Goal: Task Accomplishment & Management: Manage account settings

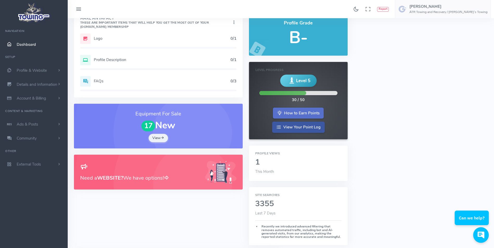
click at [286, 114] on link "How to Earn Points" at bounding box center [298, 113] width 51 height 11
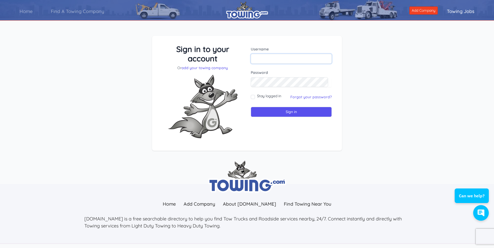
click at [278, 59] on input "text" at bounding box center [291, 59] width 81 height 10
type input "skyrmartin@gmail.com"
click at [251, 107] on input "Sign in" at bounding box center [291, 112] width 81 height 10
click at [272, 62] on input "text" at bounding box center [291, 59] width 81 height 10
type input "skyrmartin@gmail.com"
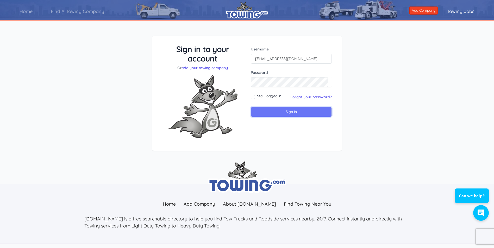
click at [274, 112] on input "Sign in" at bounding box center [291, 112] width 81 height 10
click at [254, 97] on input "Stay logged in" at bounding box center [253, 97] width 4 height 4
checkbox input "true"
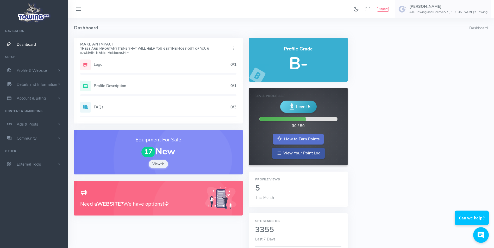
click at [296, 139] on link "How to Earn Points" at bounding box center [298, 139] width 51 height 11
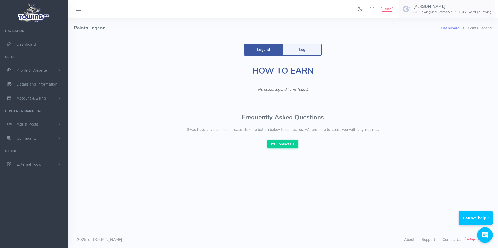
click at [260, 49] on link "Legend" at bounding box center [263, 50] width 39 height 11
click at [308, 50] on link "Log" at bounding box center [302, 50] width 39 height 11
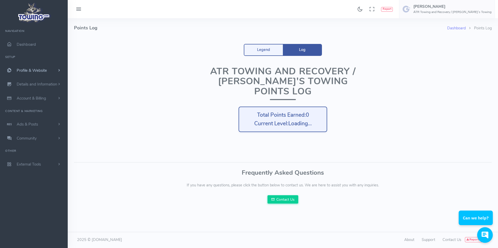
click at [32, 68] on span "Profile & Website" at bounding box center [32, 70] width 30 height 5
click at [34, 81] on link "Homepage Content" at bounding box center [40, 81] width 55 height 10
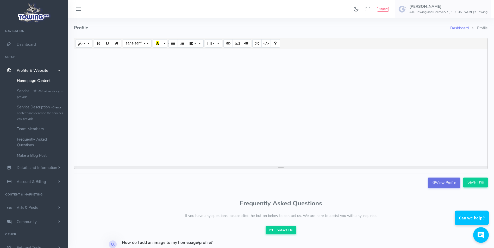
click at [436, 183] on link "View Profile" at bounding box center [444, 183] width 32 height 10
click at [33, 95] on link "Service List - What service you provide" at bounding box center [40, 94] width 55 height 16
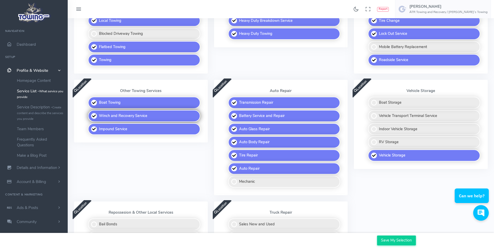
scroll to position [182, 0]
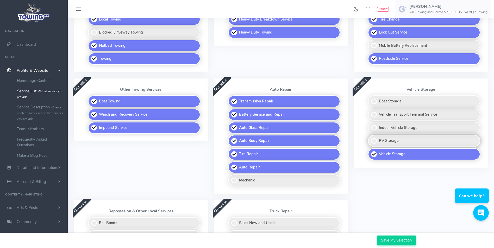
click at [374, 140] on label "RV Storage" at bounding box center [424, 141] width 112 height 12
click at [370, 139] on input "RV Storage" at bounding box center [368, 136] width 3 height 3
checkbox input "true"
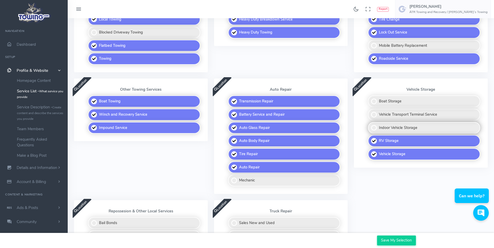
click at [375, 128] on label "Indoor Vehicle Storage" at bounding box center [424, 128] width 112 height 12
click at [370, 126] on input "Indoor Vehicle Storage" at bounding box center [368, 123] width 3 height 3
checkbox input "true"
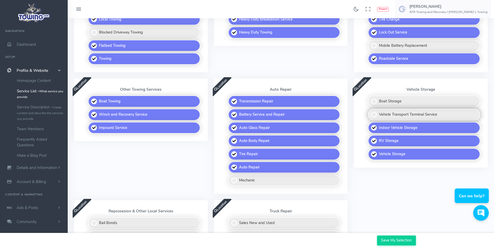
click at [374, 115] on label "Vehicle Transport Terminal Service" at bounding box center [424, 115] width 112 height 12
click at [370, 112] on input "Vehicle Transport Terminal Service" at bounding box center [368, 110] width 3 height 3
checkbox input "true"
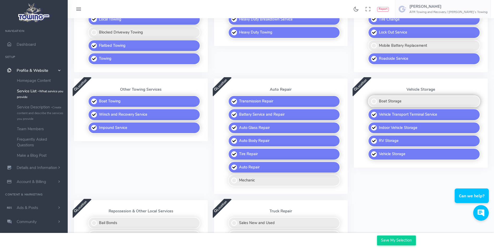
click at [374, 102] on label "Boat Storage" at bounding box center [424, 102] width 112 height 12
click at [370, 99] on input "Boat Storage" at bounding box center [368, 97] width 3 height 3
checkbox input "true"
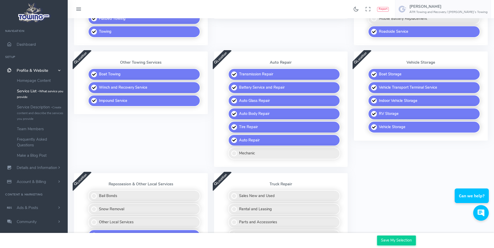
scroll to position [234, 0]
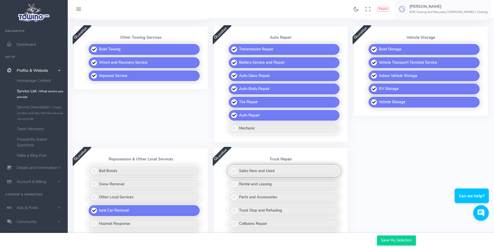
click at [234, 172] on label "Sales New and Used" at bounding box center [284, 171] width 112 height 12
click at [230, 169] on input "Sales New and Used" at bounding box center [228, 166] width 3 height 3
checkbox input "true"
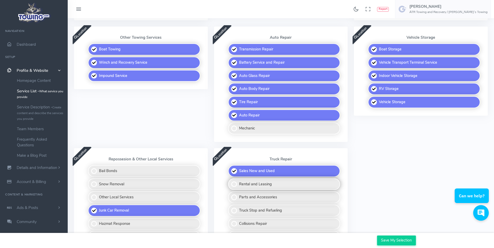
click at [233, 183] on label "Rental and Leasing" at bounding box center [284, 185] width 112 height 12
click at [230, 182] on input "Rental and Leasing" at bounding box center [228, 180] width 3 height 3
checkbox input "true"
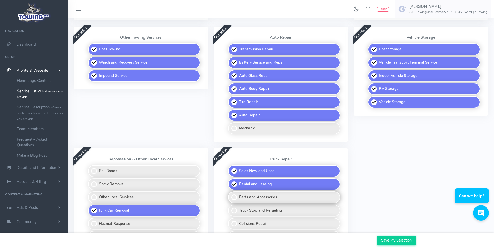
click at [234, 199] on label "Parts and Accessories" at bounding box center [284, 198] width 112 height 12
click at [230, 195] on input "Parts and Accessories" at bounding box center [228, 193] width 3 height 3
checkbox input "true"
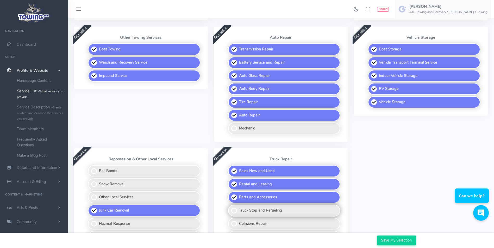
click at [235, 210] on label "Truck Stop and Refueling" at bounding box center [284, 211] width 112 height 12
click at [230, 208] on input "Truck Stop and Refueling" at bounding box center [228, 206] width 3 height 3
checkbox input "true"
click at [236, 223] on label "Collisions Repair" at bounding box center [284, 224] width 112 height 12
click at [230, 222] on input "Collisions Repair" at bounding box center [228, 219] width 3 height 3
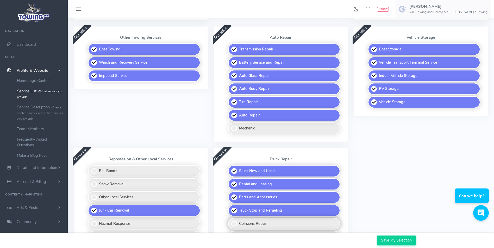
checkbox input "true"
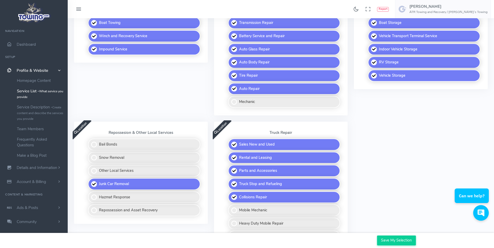
scroll to position [312, 0]
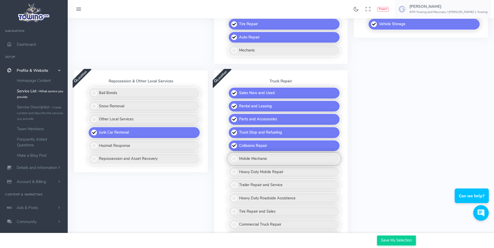
click at [235, 159] on label "Mobile Mechanic" at bounding box center [284, 159] width 112 height 12
click at [230, 156] on input "Mobile Mechanic" at bounding box center [228, 154] width 3 height 3
checkbox input "true"
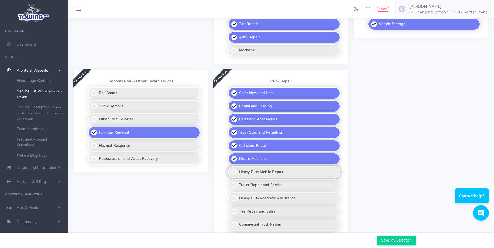
click at [235, 175] on label "Heavy Duty Mobile Repair" at bounding box center [284, 172] width 112 height 12
click at [230, 170] on input "Heavy Duty Mobile Repair" at bounding box center [228, 167] width 3 height 3
checkbox input "true"
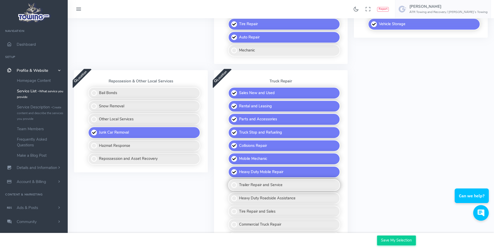
click at [235, 184] on label "Trailer Repair and Service" at bounding box center [284, 185] width 112 height 12
click at [230, 183] on input "Trailer Repair and Service" at bounding box center [228, 180] width 3 height 3
checkbox input "true"
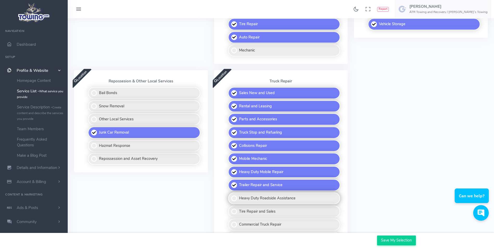
click at [236, 199] on label "Heavy Duty Roadside Assistance" at bounding box center [284, 199] width 112 height 12
click at [230, 196] on input "Heavy Duty Roadside Assistance" at bounding box center [228, 194] width 3 height 3
checkbox input "true"
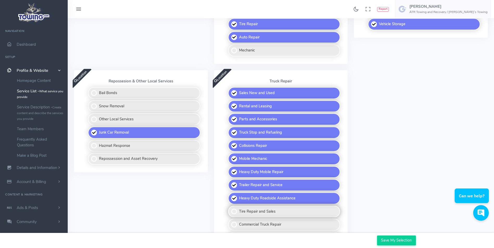
click at [237, 211] on label "Tire Repair and Sales" at bounding box center [284, 212] width 112 height 12
click at [230, 209] on input "Tire Repair and Sales" at bounding box center [228, 207] width 3 height 3
checkbox input "true"
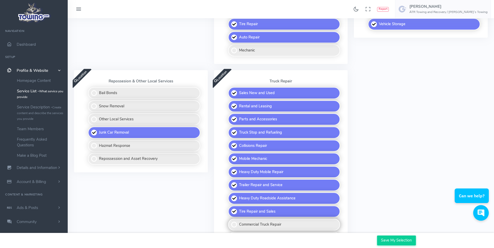
click at [236, 224] on label "Commercial Truck Repair" at bounding box center [284, 225] width 112 height 12
click at [230, 222] on input "Commercial Truck Repair" at bounding box center [228, 220] width 3 height 3
checkbox input "true"
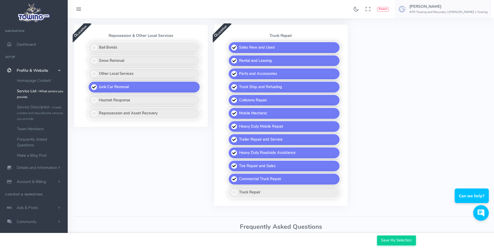
scroll to position [365, 0]
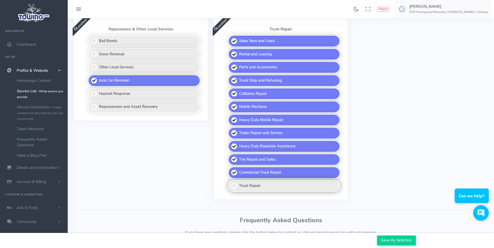
click at [236, 187] on label "Truck Repair" at bounding box center [284, 186] width 112 height 12
click at [230, 184] on input "Truck Repair" at bounding box center [228, 181] width 3 height 3
checkbox input "true"
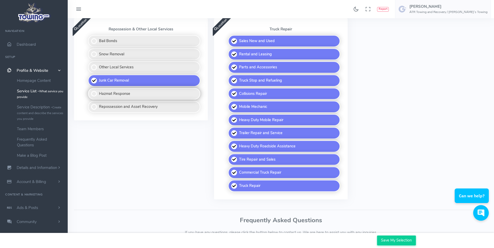
click at [96, 91] on label "Hazmat Response" at bounding box center [144, 94] width 112 height 12
click at [90, 91] on input "Hazmat Response" at bounding box center [88, 89] width 3 height 3
checkbox input "true"
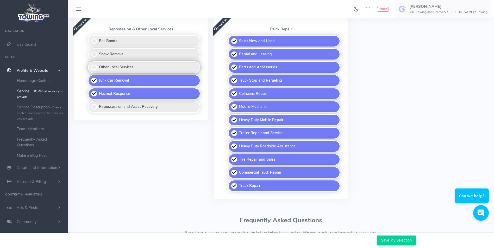
click at [96, 67] on label "Other Local Services" at bounding box center [144, 67] width 112 height 12
click at [90, 65] on input "Other Local Services" at bounding box center [88, 62] width 3 height 3
checkbox input "true"
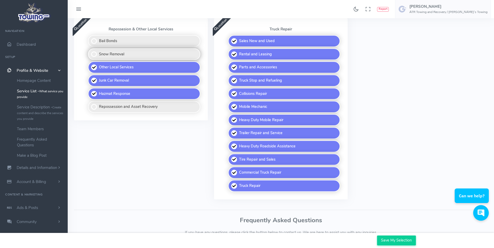
click at [93, 54] on label "Snow Removal" at bounding box center [144, 54] width 112 height 12
click at [90, 52] on input "Snow Removal" at bounding box center [88, 49] width 3 height 3
click at [93, 53] on label "Snow Removal" at bounding box center [144, 54] width 112 height 12
click at [90, 52] on input "Snow Removal" at bounding box center [88, 49] width 3 height 3
checkbox input "false"
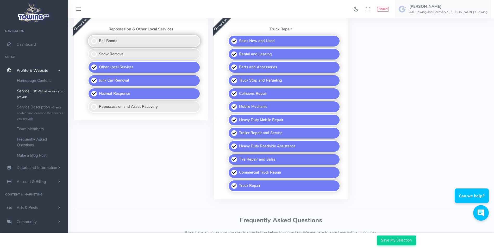
click at [95, 40] on label "Bail Bonds" at bounding box center [144, 41] width 112 height 12
click at [90, 39] on input "Bail Bonds" at bounding box center [88, 36] width 3 height 3
checkbox input "true"
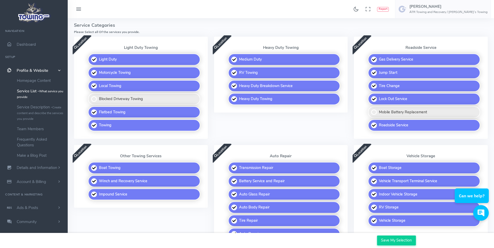
scroll to position [25, 0]
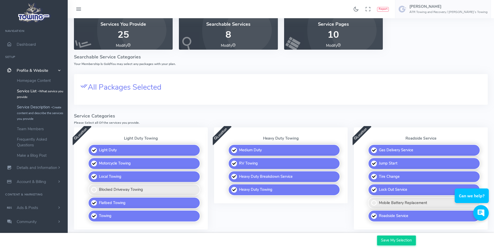
click at [27, 109] on link "Service Description - Create content and describe the services you provide" at bounding box center [40, 113] width 55 height 22
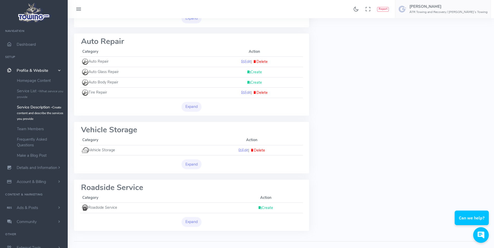
scroll to position [156, 0]
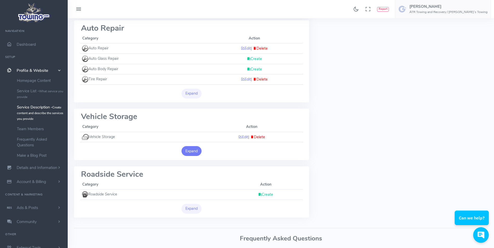
click at [190, 151] on button "Expand" at bounding box center [191, 151] width 20 height 10
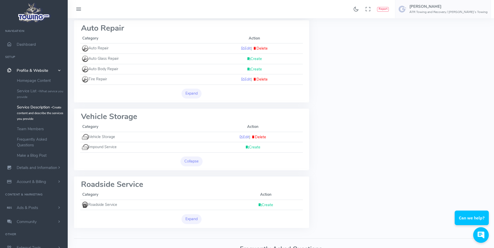
click at [251, 148] on link "Create" at bounding box center [252, 147] width 15 height 5
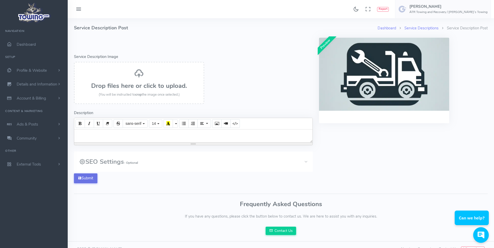
click at [86, 178] on button "Submit" at bounding box center [85, 179] width 23 height 10
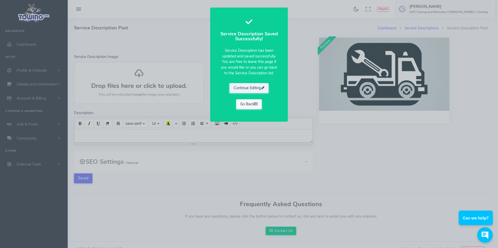
click at [251, 105] on link "Go Back" at bounding box center [249, 104] width 26 height 10
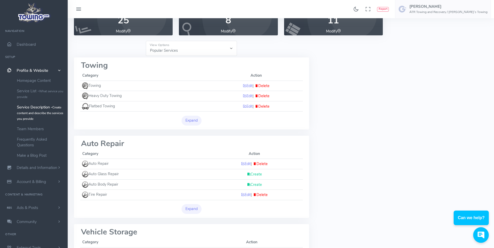
scroll to position [104, 0]
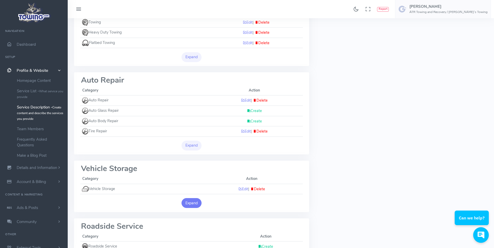
click at [197, 203] on button "Expand" at bounding box center [191, 203] width 20 height 10
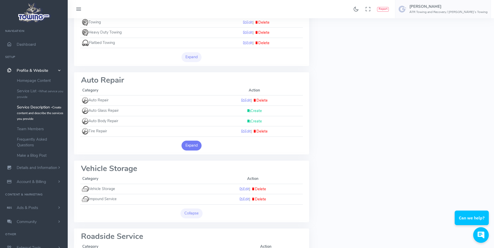
click at [191, 146] on button "Expand" at bounding box center [191, 146] width 20 height 10
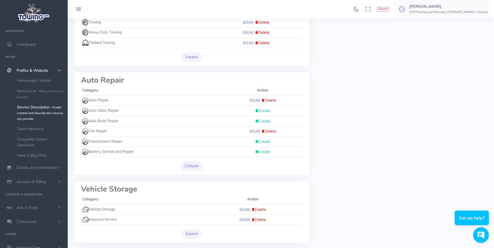
click at [264, 143] on link "Create" at bounding box center [262, 141] width 15 height 5
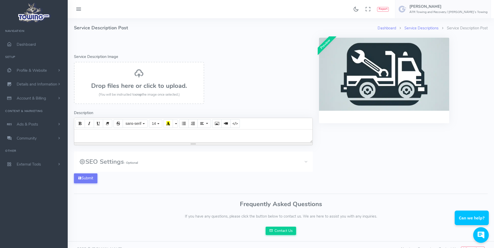
click at [120, 137] on div at bounding box center [193, 136] width 238 height 13
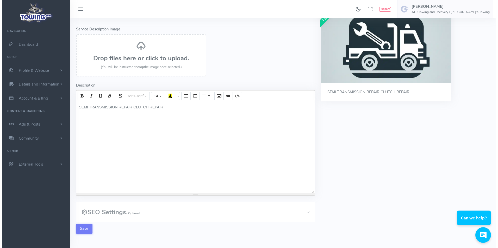
scroll to position [78, 0]
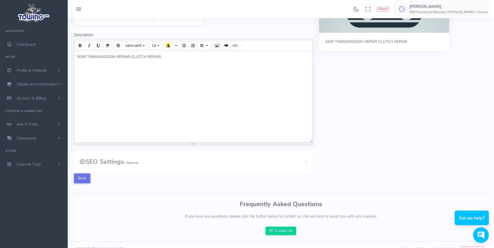
click at [81, 177] on button "Save" at bounding box center [82, 179] width 16 height 10
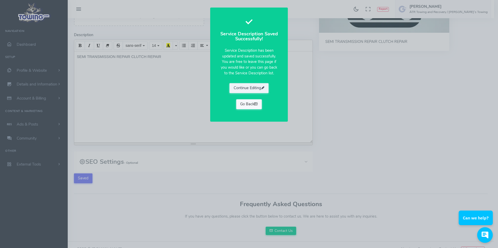
click at [250, 106] on link "Go Back" at bounding box center [249, 104] width 26 height 10
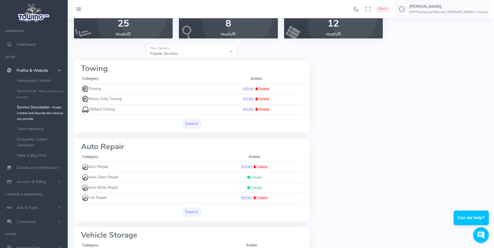
scroll to position [104, 0]
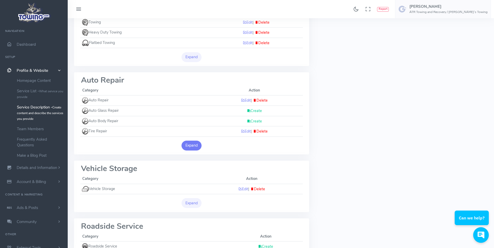
click at [192, 148] on button "Expand" at bounding box center [191, 146] width 20 height 10
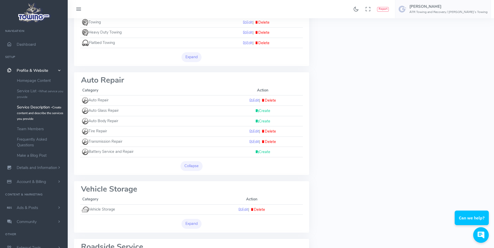
click at [262, 152] on link "Create" at bounding box center [262, 151] width 15 height 5
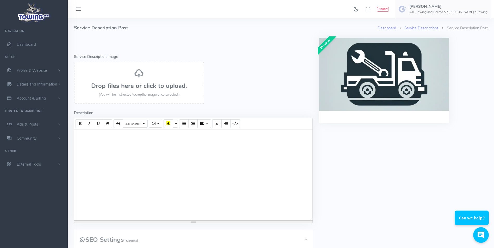
click at [148, 137] on div at bounding box center [193, 175] width 238 height 91
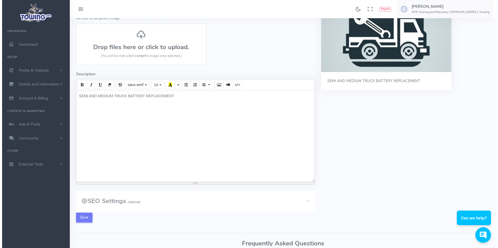
scroll to position [87, 0]
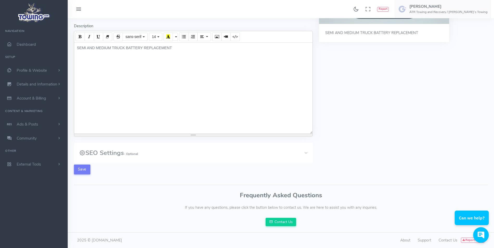
click at [80, 168] on button "Save" at bounding box center [82, 170] width 16 height 10
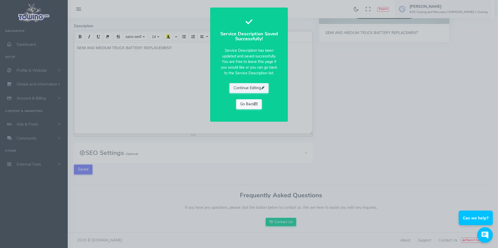
click at [247, 104] on link "Go Back" at bounding box center [249, 104] width 26 height 10
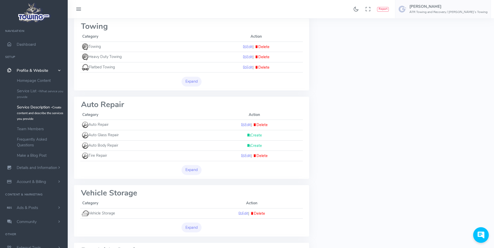
scroll to position [199, 0]
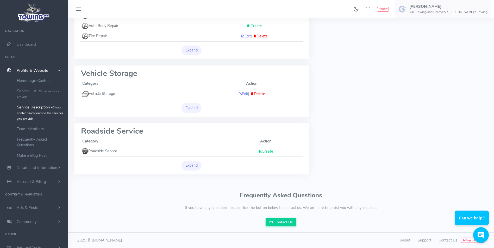
click at [265, 152] on link "Create" at bounding box center [265, 151] width 15 height 5
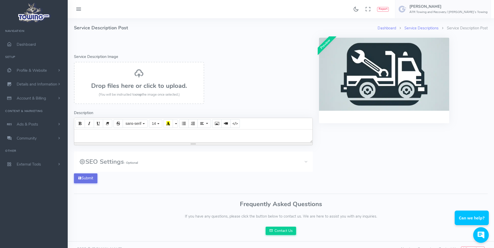
click at [85, 178] on button "Submit" at bounding box center [85, 179] width 23 height 10
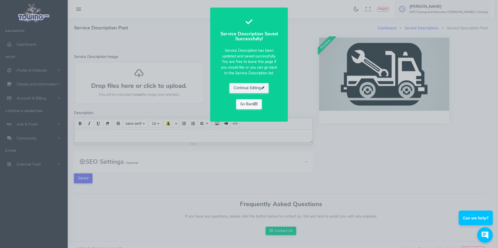
click at [258, 104] on icon at bounding box center [256, 104] width 4 height 5
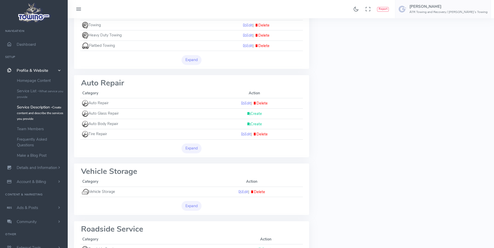
scroll to position [182, 0]
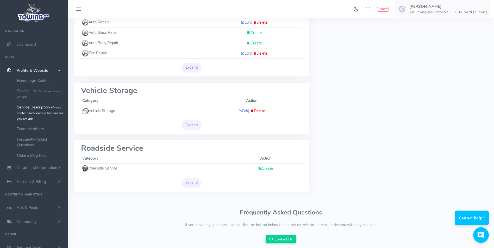
click at [266, 169] on link "Create" at bounding box center [265, 168] width 15 height 5
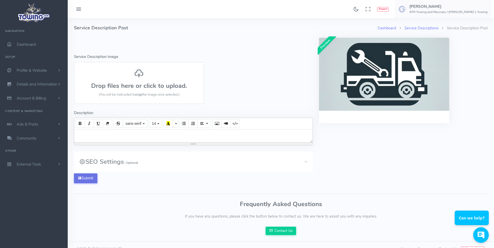
click at [82, 178] on button "Submit" at bounding box center [85, 179] width 23 height 10
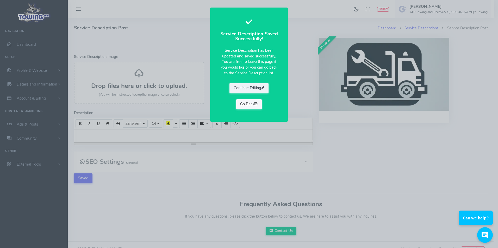
click at [252, 106] on link "Go Back" at bounding box center [249, 104] width 26 height 10
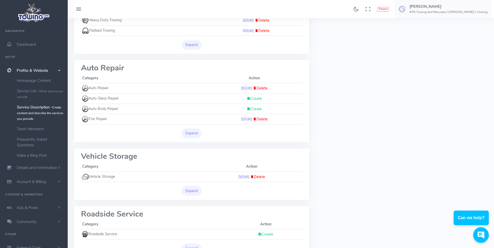
scroll to position [199, 0]
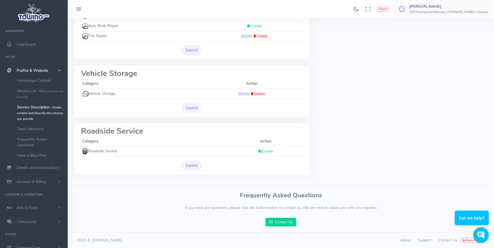
click at [271, 153] on link "Create" at bounding box center [265, 151] width 15 height 5
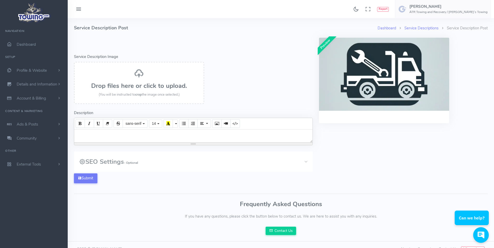
click at [130, 136] on div at bounding box center [193, 136] width 238 height 13
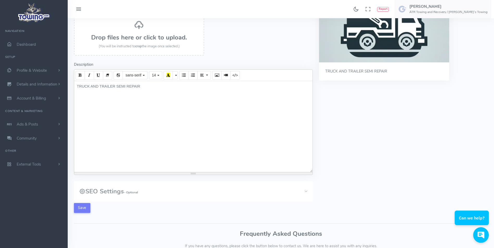
scroll to position [87, 0]
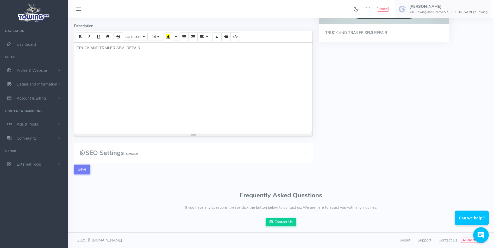
click at [84, 172] on button "Save" at bounding box center [82, 170] width 16 height 10
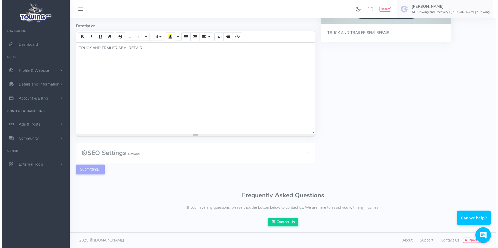
scroll to position [0, 0]
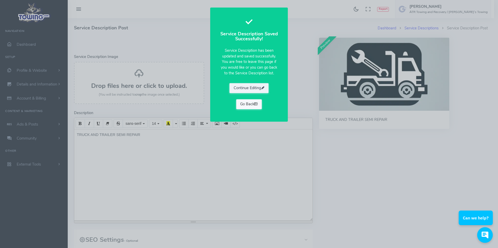
click at [252, 105] on link "Go Back" at bounding box center [249, 104] width 26 height 10
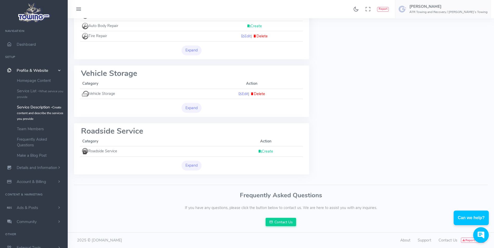
scroll to position [121, 0]
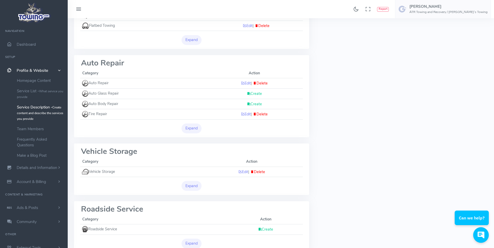
click at [253, 105] on link "Create" at bounding box center [254, 104] width 15 height 5
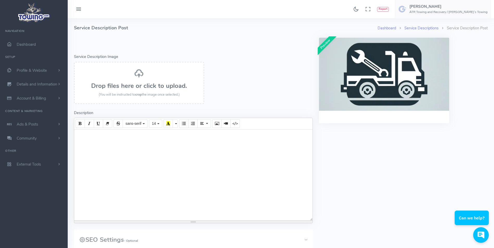
click at [131, 134] on div at bounding box center [193, 175] width 238 height 91
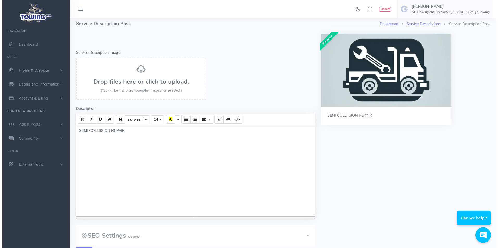
scroll to position [87, 0]
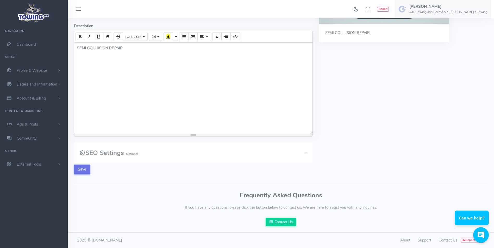
click at [86, 172] on button "Save" at bounding box center [82, 170] width 16 height 10
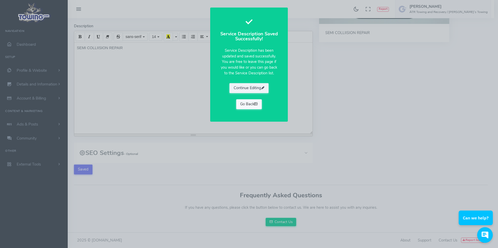
click at [248, 108] on link "Go Back" at bounding box center [249, 104] width 26 height 10
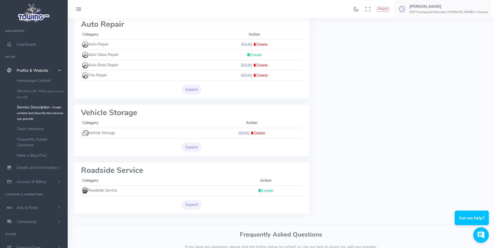
scroll to position [121, 0]
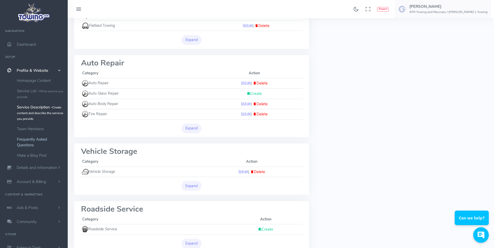
click at [28, 142] on link "Frequently Asked Questions" at bounding box center [40, 142] width 55 height 16
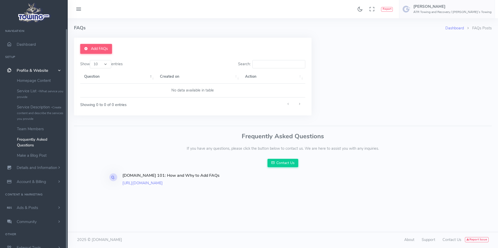
scroll to position [4, 0]
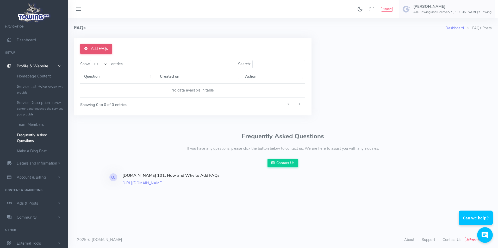
click at [98, 50] on link "Add FAQs" at bounding box center [96, 49] width 32 height 10
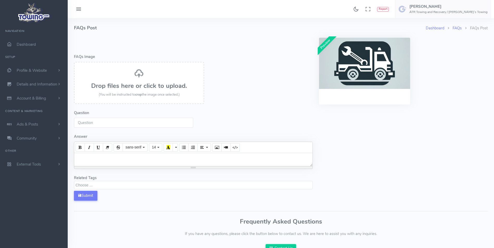
select select
click at [104, 126] on input "Question" at bounding box center [133, 123] width 119 height 10
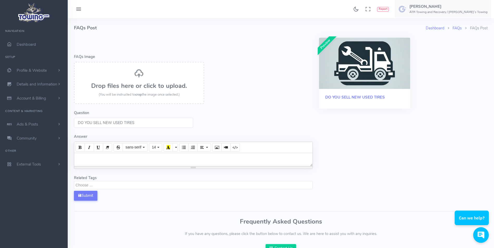
type input "DO YOU SELL NEW USED TIRES"
click at [102, 186] on textarea "Search" at bounding box center [194, 185] width 237 height 5
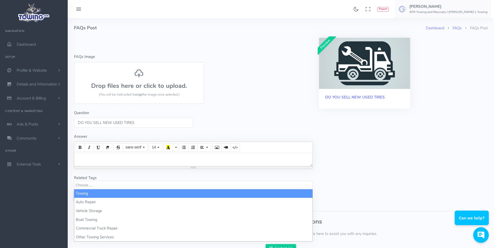
select select "towing"
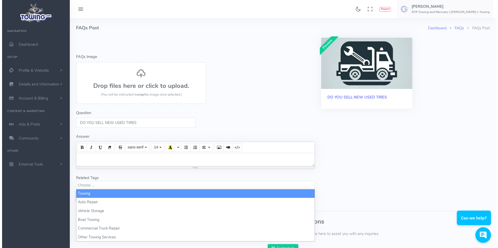
scroll to position [1, 0]
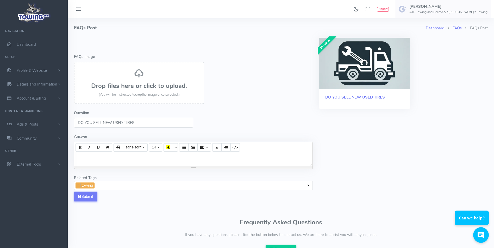
click at [106, 187] on span "× × towing" at bounding box center [193, 185] width 239 height 9
click at [92, 200] on button "Submit" at bounding box center [85, 197] width 23 height 10
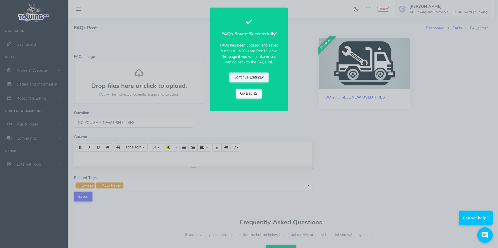
click at [245, 97] on link "Go Back" at bounding box center [249, 94] width 26 height 10
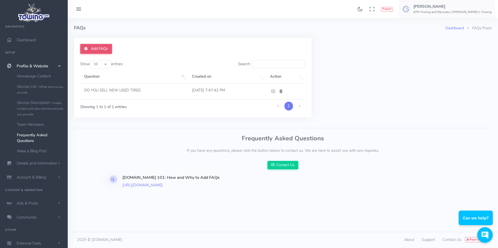
click at [98, 47] on link "Add FAQs" at bounding box center [96, 49] width 32 height 10
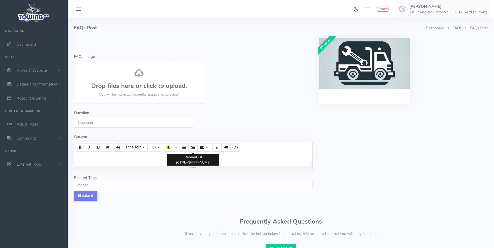
select select
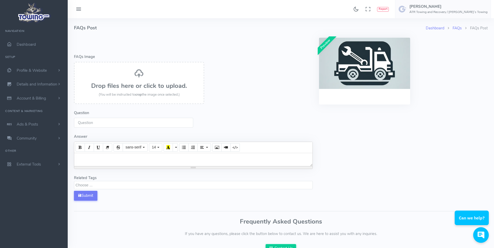
click at [104, 122] on input "Question" at bounding box center [133, 123] width 119 height 10
type input "DO YOU WORK ON SEMI DIESEL ENGINES"
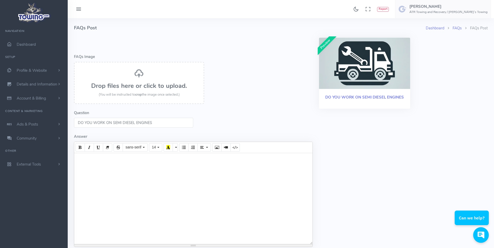
click at [116, 159] on div at bounding box center [193, 198] width 238 height 91
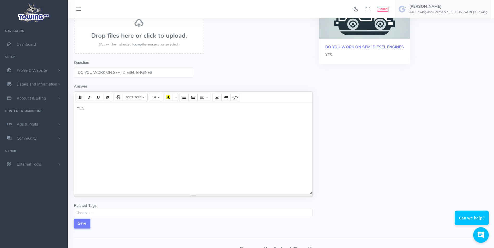
scroll to position [104, 0]
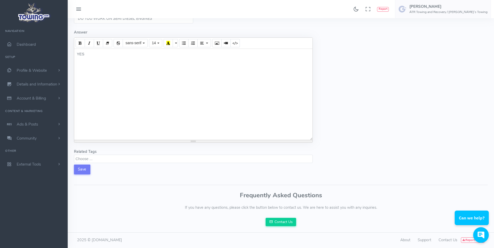
click at [105, 155] on span at bounding box center [193, 157] width 238 height 5
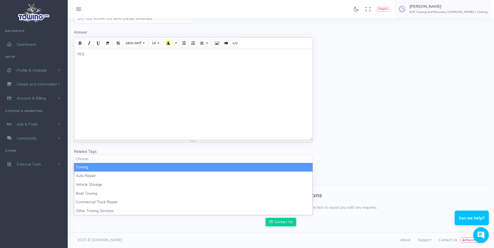
scroll to position [0, 0]
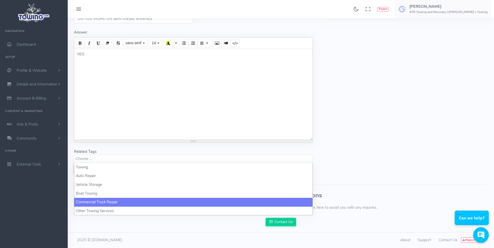
select select "Commercial Truck Repair"
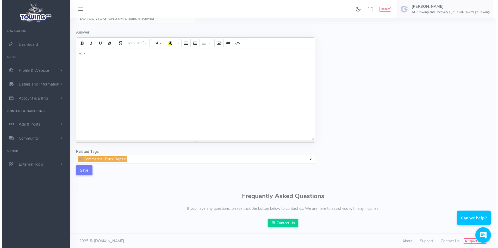
scroll to position [22, 0]
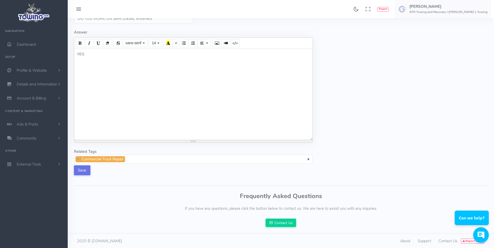
click at [87, 173] on button "Save" at bounding box center [82, 171] width 16 height 10
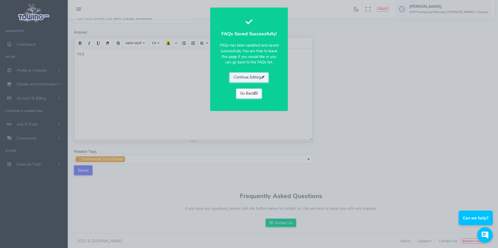
click at [246, 93] on link "Go Back" at bounding box center [249, 94] width 26 height 10
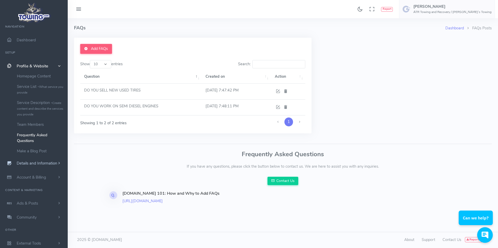
click at [39, 165] on span "Details and Information" at bounding box center [37, 163] width 41 height 5
click at [32, 174] on link "Member Website Setup" at bounding box center [40, 173] width 55 height 10
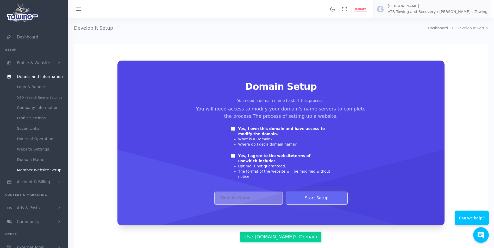
click at [233, 128] on input "Yes, I own this domain and have access to modify the domain." at bounding box center [233, 129] width 4 height 4
checkbox input "true"
click at [233, 156] on input "Yes, I agree to the website terms of use which include:" at bounding box center [233, 156] width 4 height 4
checkbox input "true"
click at [246, 194] on input "Domain Address" at bounding box center [248, 198] width 68 height 13
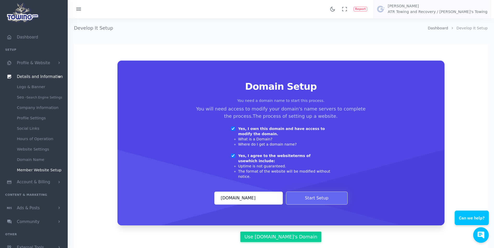
scroll to position [0, 16]
type input "[DOMAIN_NAME]"
click at [319, 196] on button "Start Setup" at bounding box center [317, 198] width 62 height 13
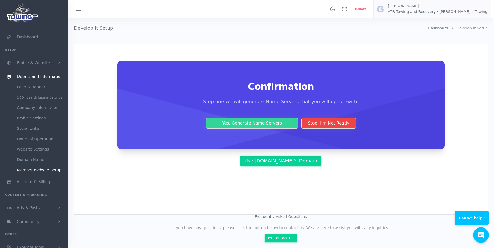
click at [253, 124] on button "Yes, Generate Name Servers" at bounding box center [252, 123] width 92 height 11
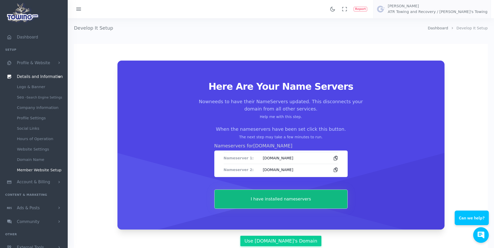
click at [275, 161] on div "Nameserver 1: ns1-09.azure-dns.com" at bounding box center [281, 158] width 115 height 11
click at [294, 158] on span "ns1-09.azure-dns.com" at bounding box center [296, 158] width 66 height 5
click at [232, 162] on div "Nameserver 1: ns1-09.azure-dns.com" at bounding box center [281, 158] width 115 height 11
click at [247, 173] on div "Nameserver 2: ns2-09.azure-dns.net" at bounding box center [281, 170] width 115 height 12
drag, startPoint x: 278, startPoint y: 176, endPoint x: 278, endPoint y: 173, distance: 3.1
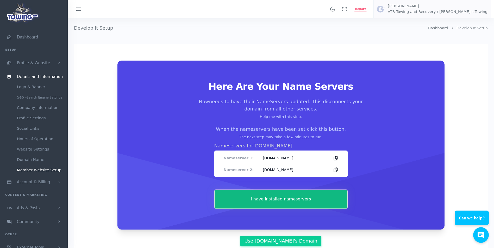
click at [278, 175] on div "Nameserver 1: ns1-09.azure-dns.com Nameserver 2: ns2-09.azure-dns.net" at bounding box center [280, 164] width 133 height 27
click at [277, 173] on div "Nameserver 2: ns2-09.azure-dns.net" at bounding box center [281, 170] width 115 height 12
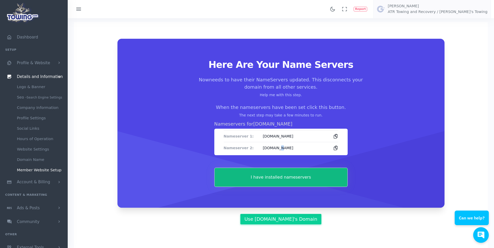
scroll to position [78, 0]
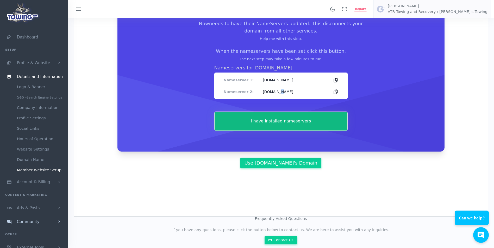
click at [32, 223] on span "Community" at bounding box center [28, 222] width 23 height 5
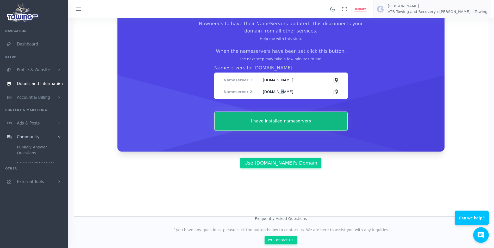
scroll to position [0, 0]
click at [37, 126] on link "Ads & Posts" at bounding box center [34, 124] width 68 height 14
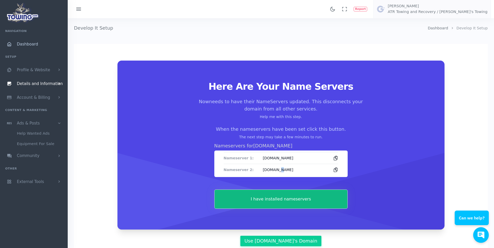
click at [24, 48] on link "Dashboard" at bounding box center [34, 44] width 68 height 14
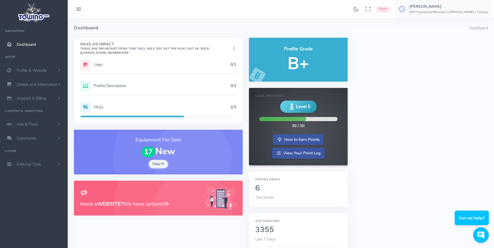
click at [233, 48] on icon at bounding box center [233, 48] width 5 height 7
click at [235, 49] on icon at bounding box center [233, 48] width 5 height 7
click at [33, 71] on span "Profile & Website" at bounding box center [32, 70] width 30 height 5
click at [32, 81] on link "Homepage Content" at bounding box center [40, 81] width 55 height 10
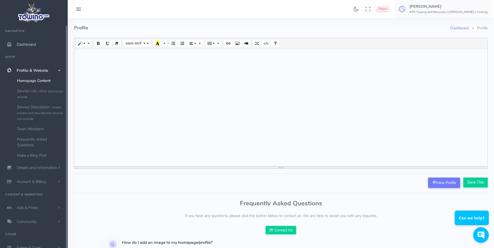
click at [25, 46] on span "Dashboard" at bounding box center [26, 44] width 19 height 5
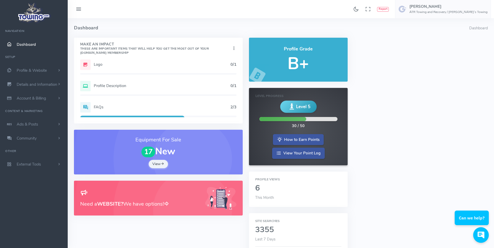
click at [77, 8] on icon at bounding box center [79, 9] width 6 height 8
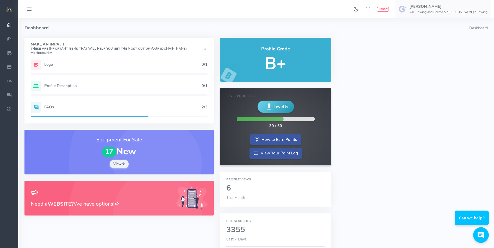
click at [30, 10] on icon at bounding box center [29, 9] width 6 height 8
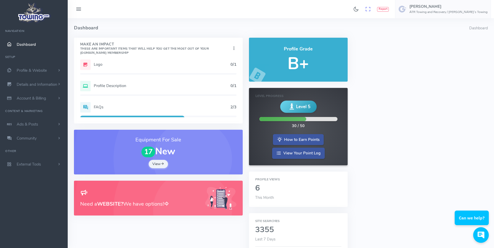
click at [371, 10] on icon at bounding box center [368, 9] width 6 height 9
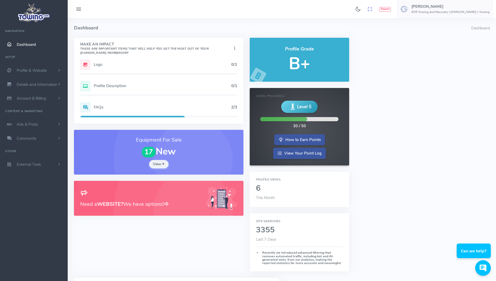
click at [373, 10] on icon at bounding box center [370, 9] width 6 height 9
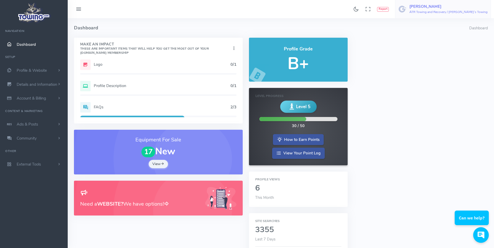
click at [439, 8] on h5 "[PERSON_NAME]" at bounding box center [448, 6] width 78 height 4
click at [407, 10] on img at bounding box center [402, 9] width 8 height 8
click at [359, 9] on icon "Theme Mode" at bounding box center [356, 9] width 6 height 9
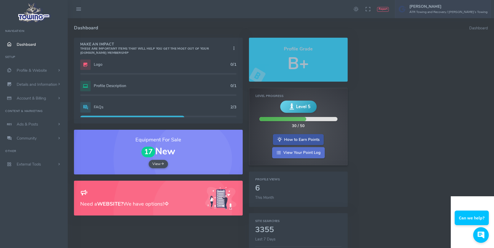
click at [299, 154] on link "View Your Point Log" at bounding box center [298, 152] width 53 height 11
